Goal: Information Seeking & Learning: Learn about a topic

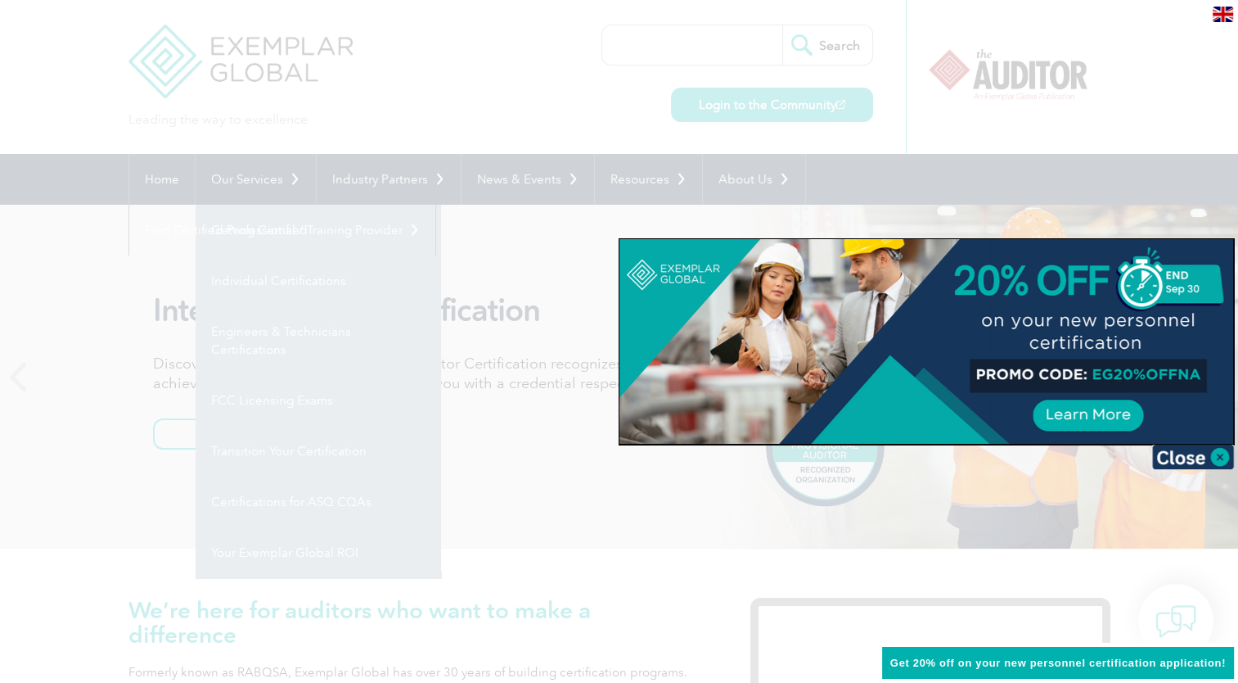
click at [137, 258] on div at bounding box center [619, 341] width 1238 height 683
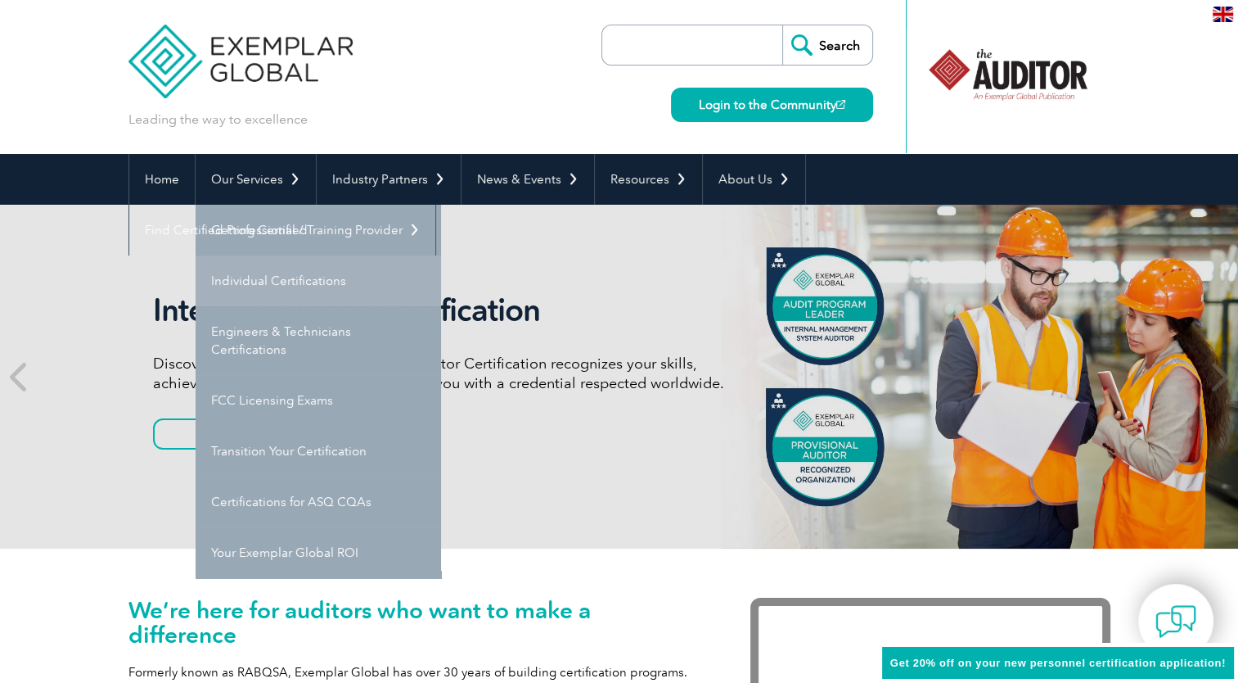
click at [246, 283] on link "Individual Certifications" at bounding box center [319, 280] width 246 height 51
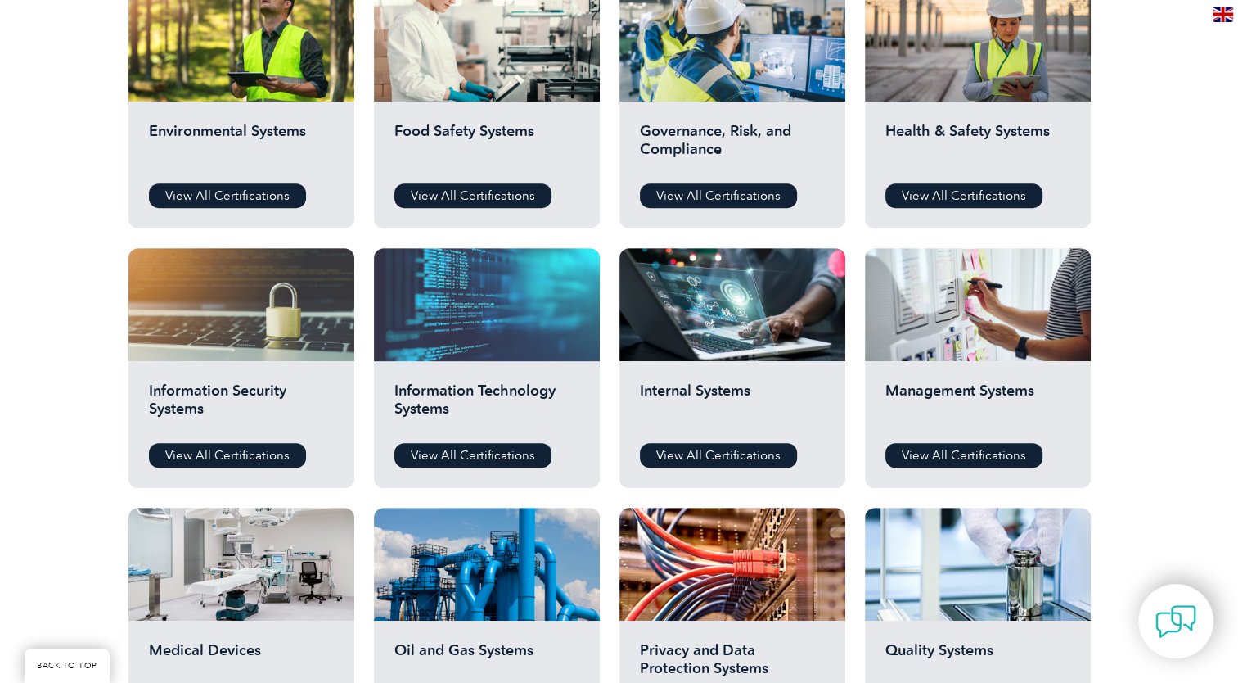
scroll to position [637, 0]
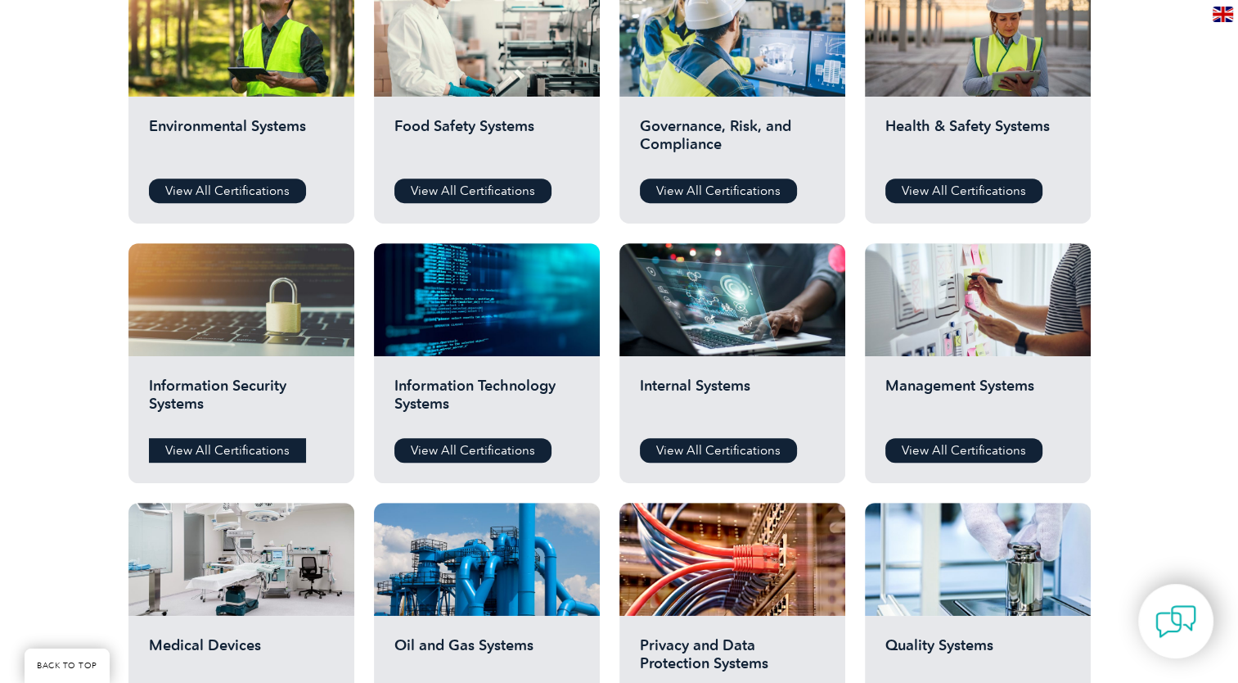
click at [197, 452] on link "View All Certifications" at bounding box center [227, 450] width 157 height 25
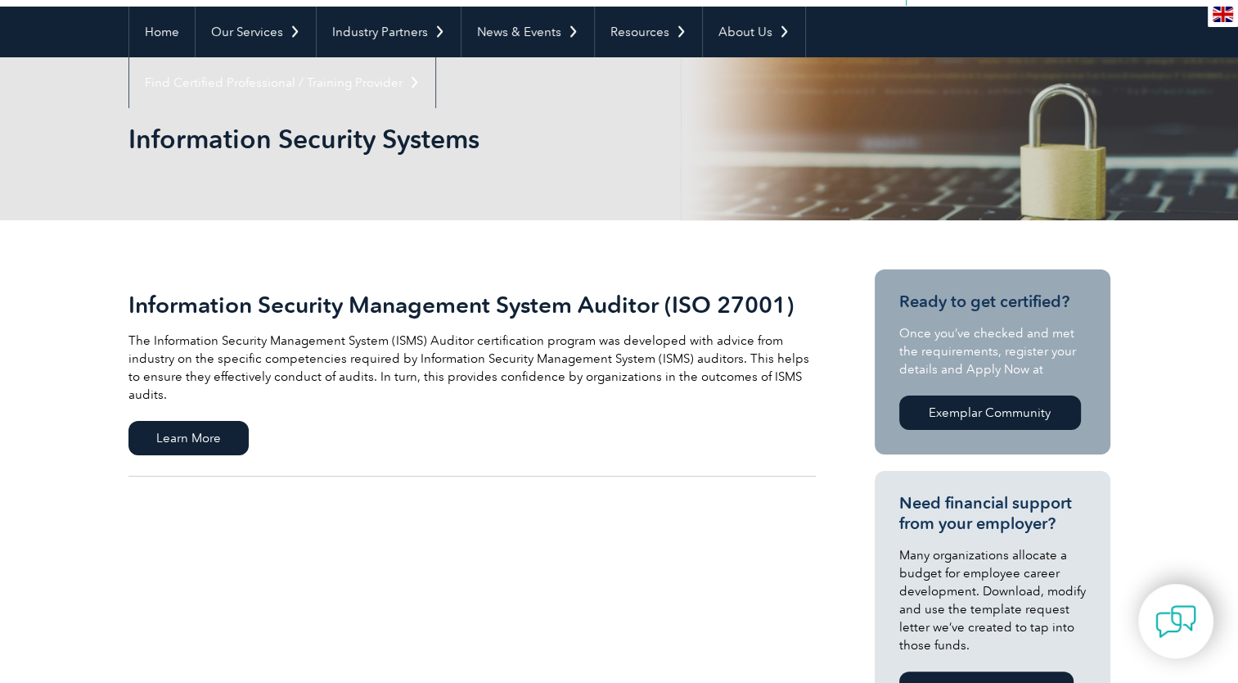
scroll to position [147, 0]
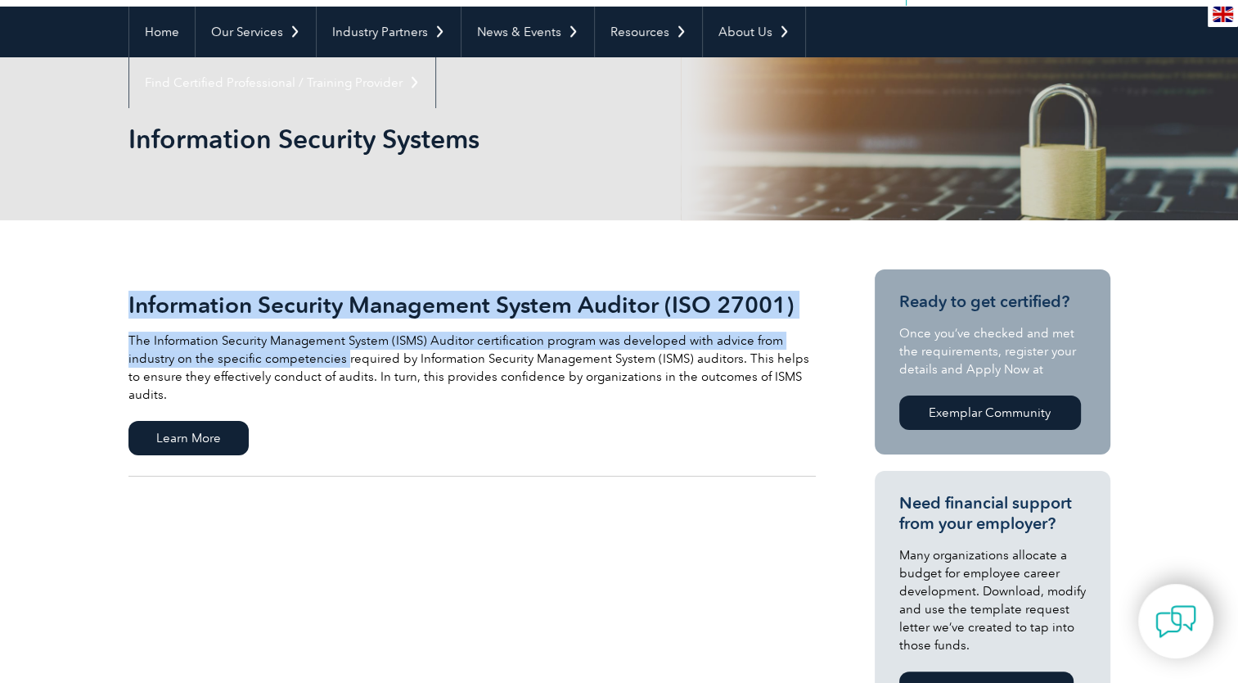
drag, startPoint x: 127, startPoint y: 318, endPoint x: 348, endPoint y: 357, distance: 224.5
click at [348, 357] on p "The Information Security Management System (ISMS) Auditor certification program…" at bounding box center [473, 368] width 688 height 72
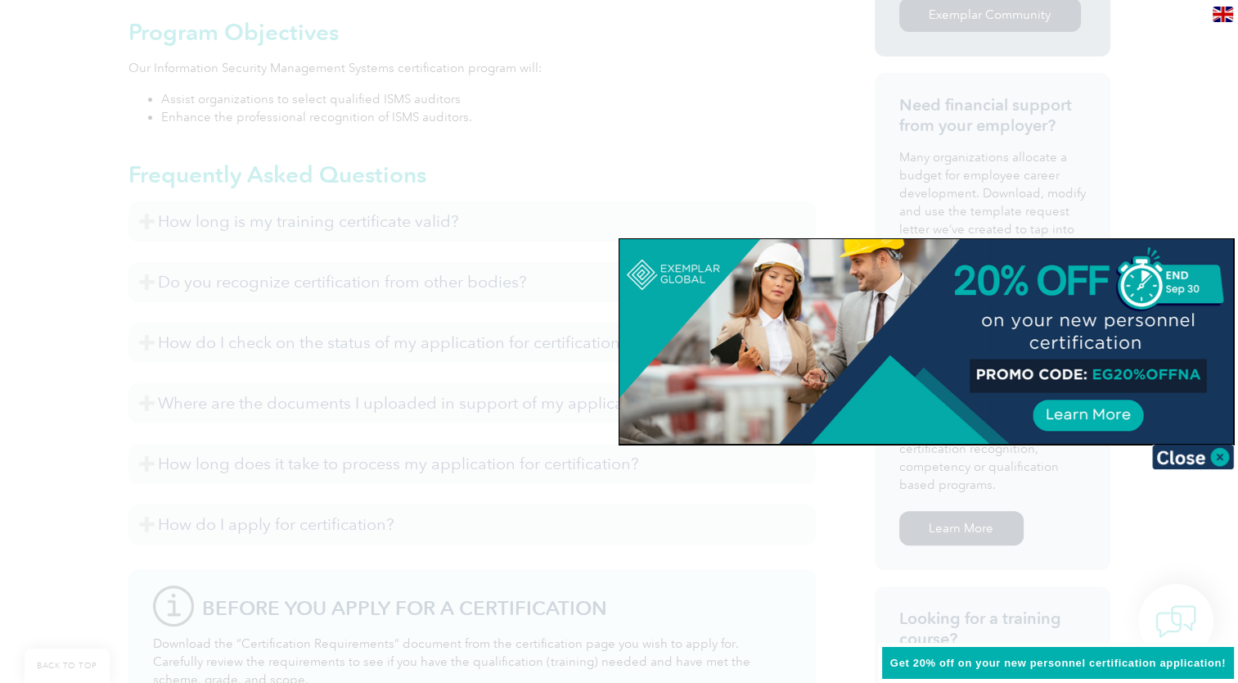
scroll to position [692, 0]
click at [1226, 458] on img at bounding box center [1193, 456] width 82 height 25
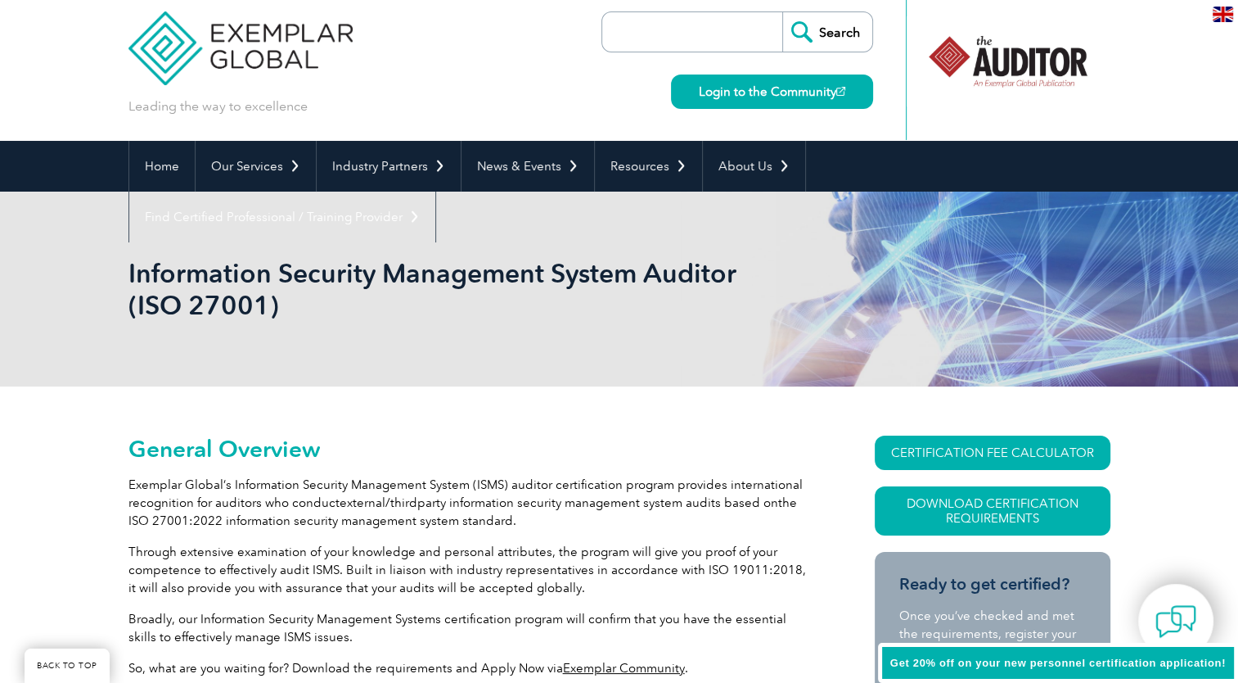
scroll to position [0, 0]
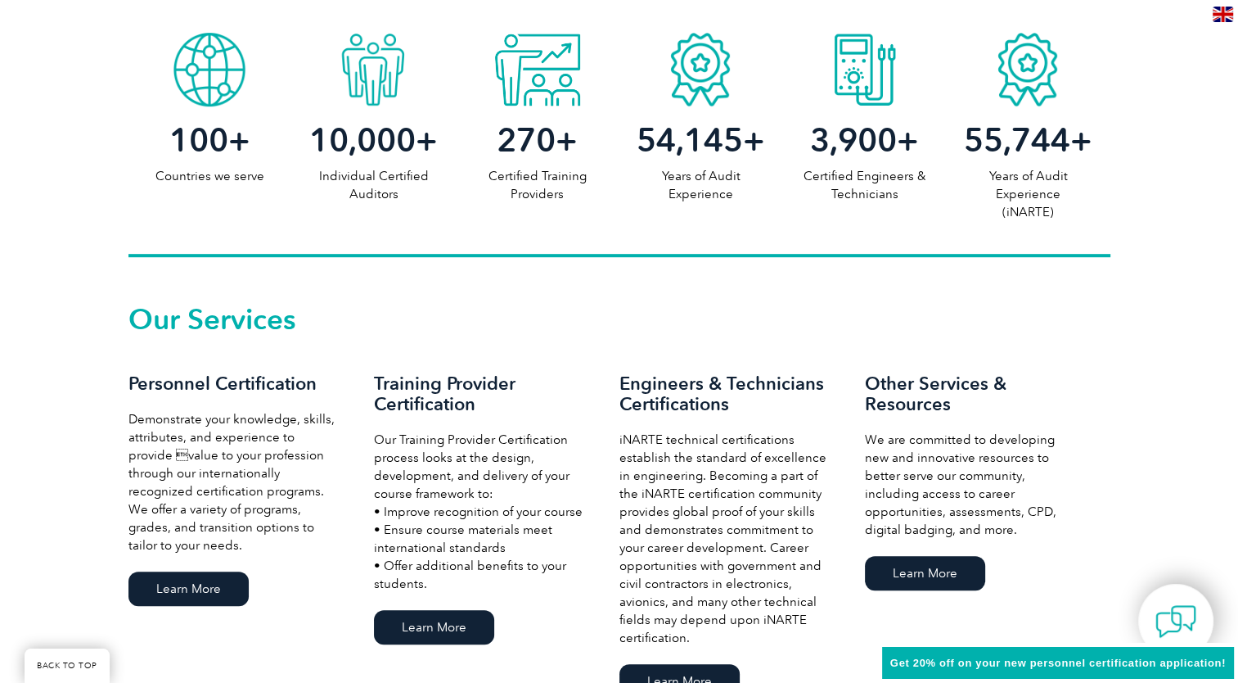
scroll to position [876, 0]
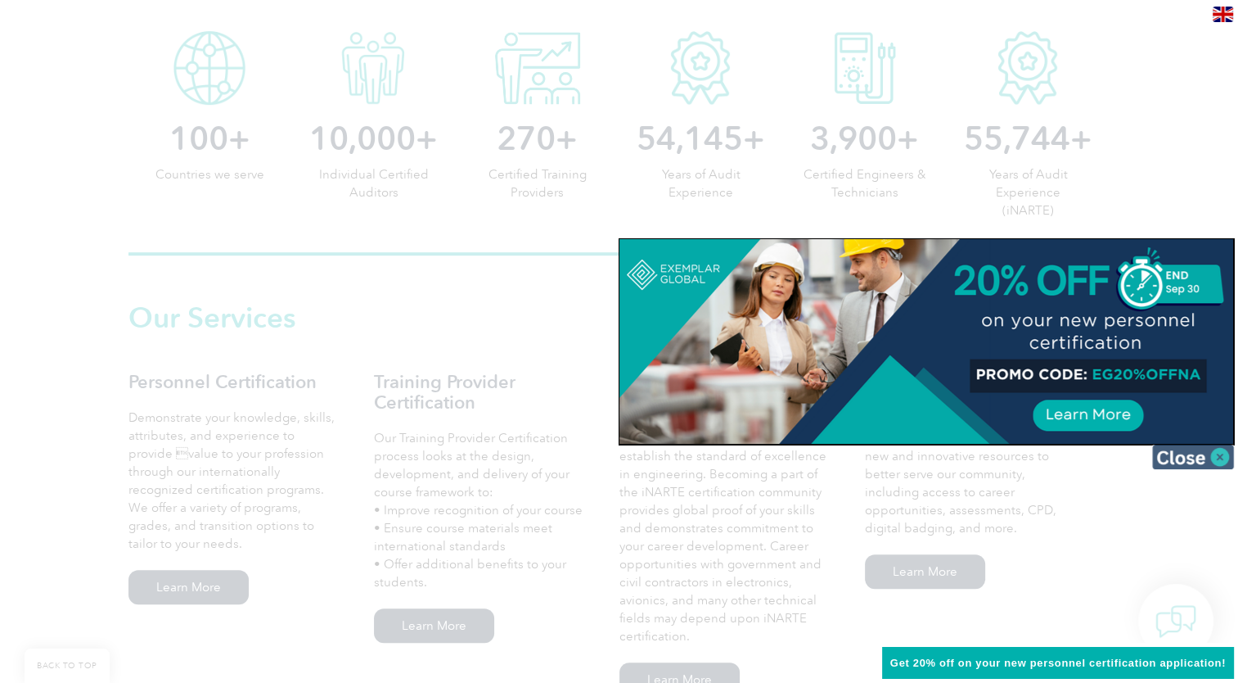
click at [1222, 458] on img at bounding box center [1193, 456] width 82 height 25
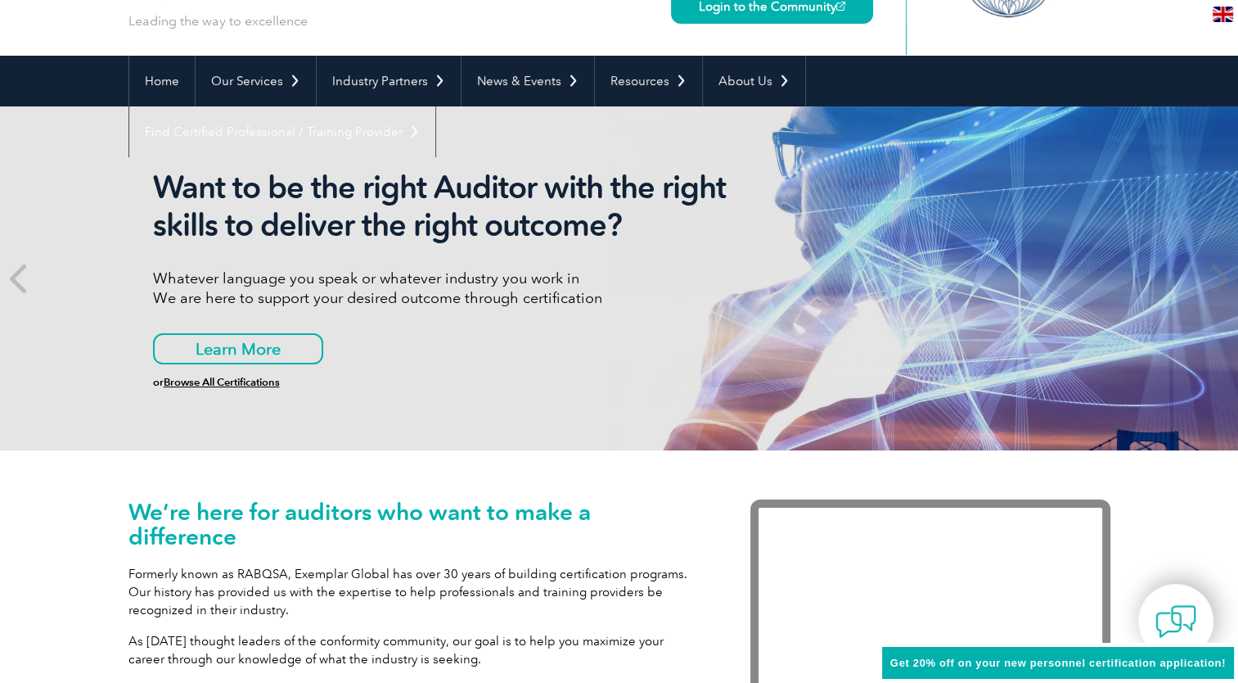
scroll to position [98, 0]
